Goal: Information Seeking & Learning: Stay updated

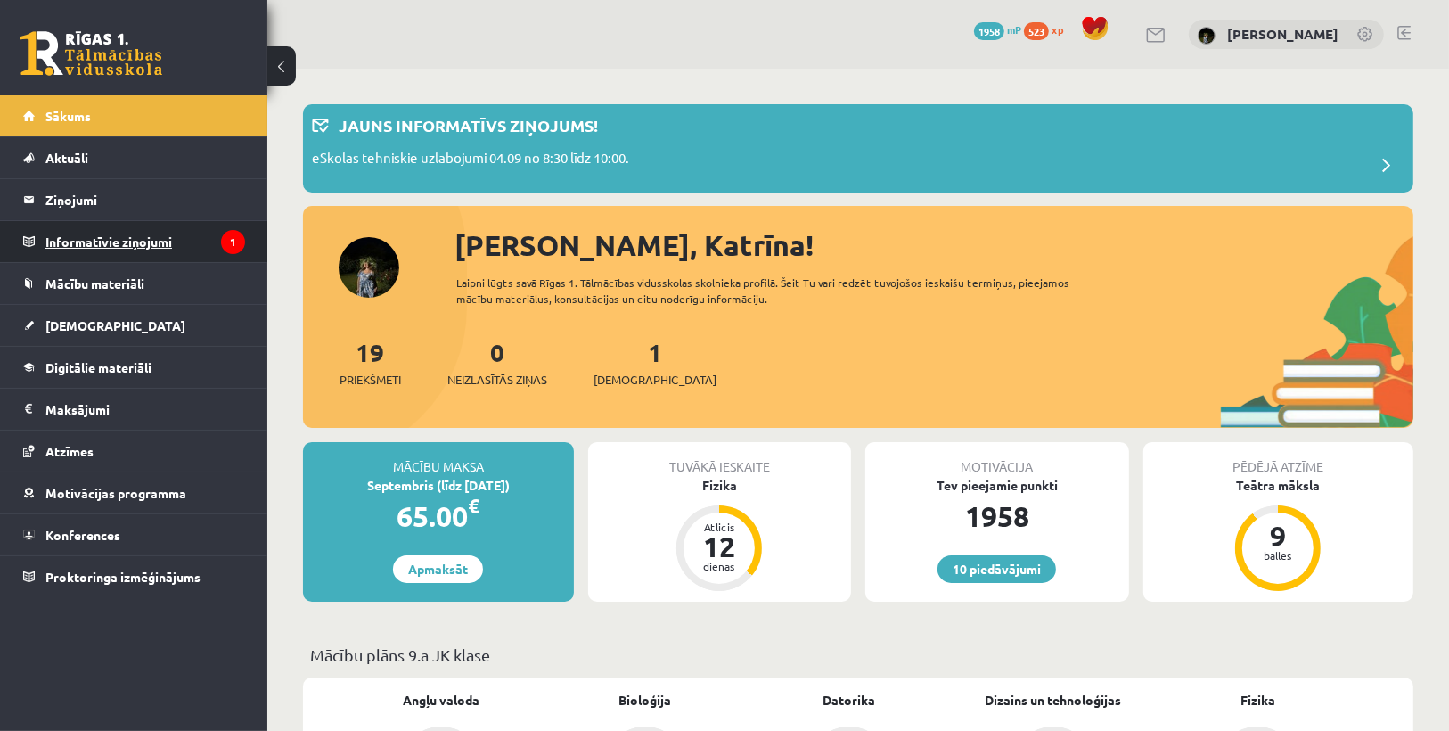
click at [153, 225] on legend "Informatīvie ziņojumi 1" at bounding box center [145, 241] width 200 height 41
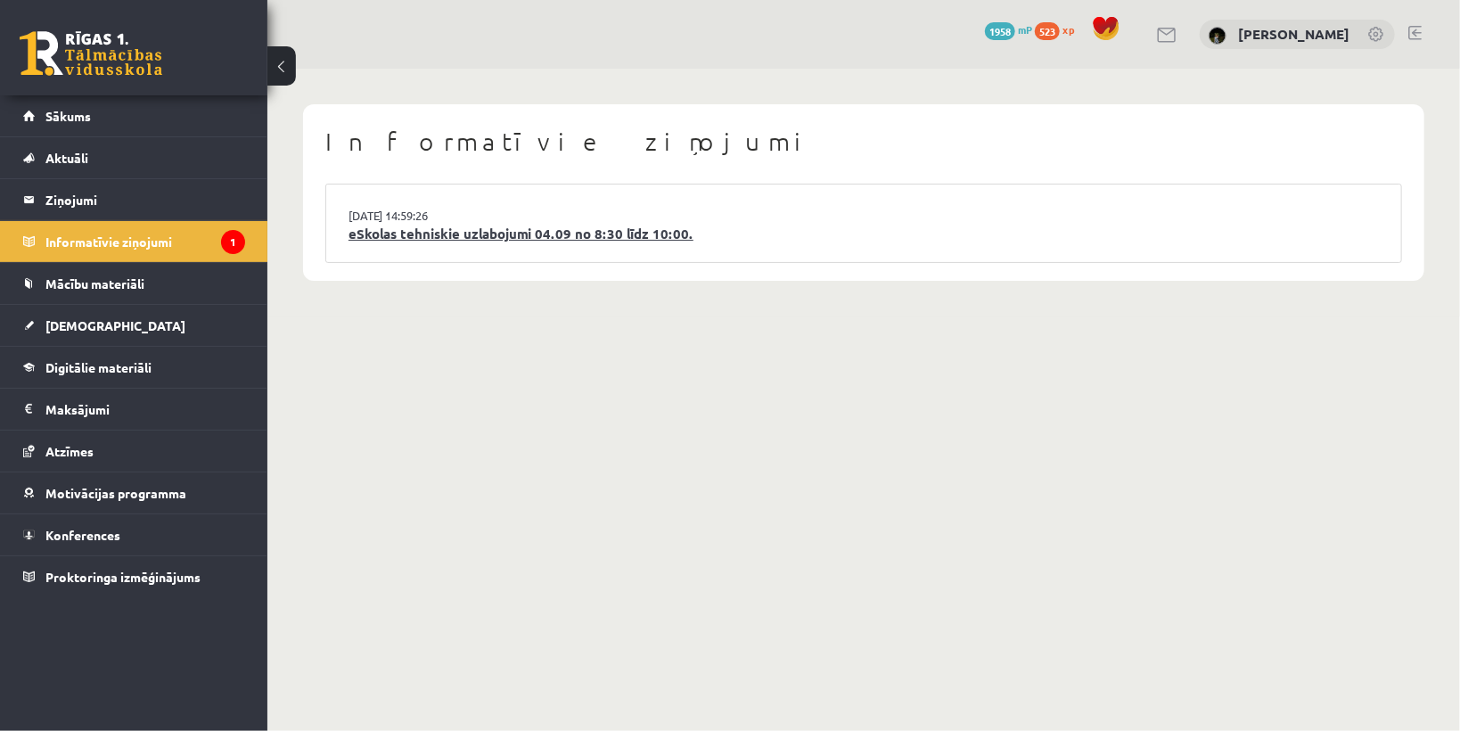
click at [644, 239] on link "eSkolas tehniskie uzlabojumi 04.09 no 8:30 līdz 10:00." at bounding box center [864, 234] width 1030 height 21
